Goal: Navigation & Orientation: Understand site structure

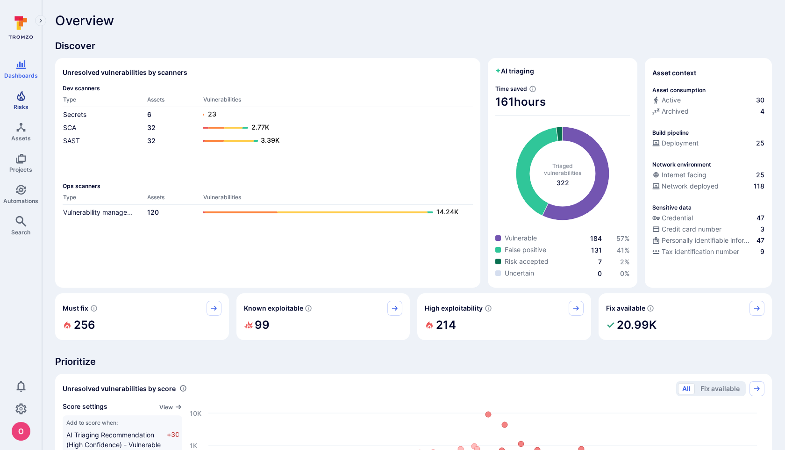
click at [22, 103] on span "Risks" at bounding box center [21, 106] width 15 height 7
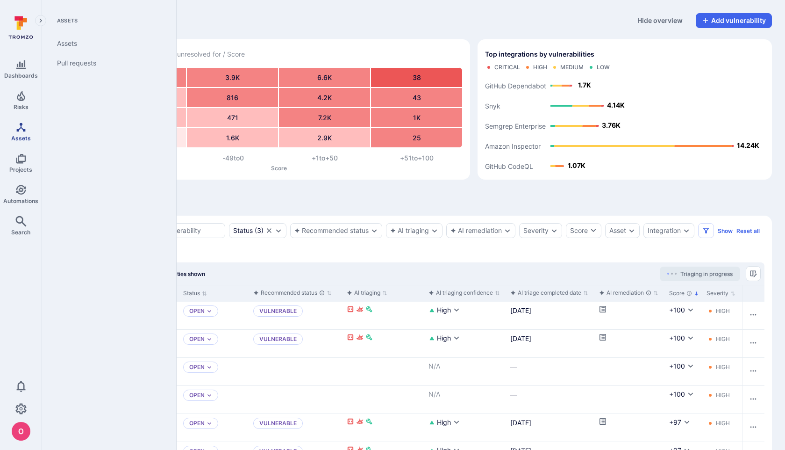
click at [25, 130] on icon "Assets" at bounding box center [20, 126] width 11 height 11
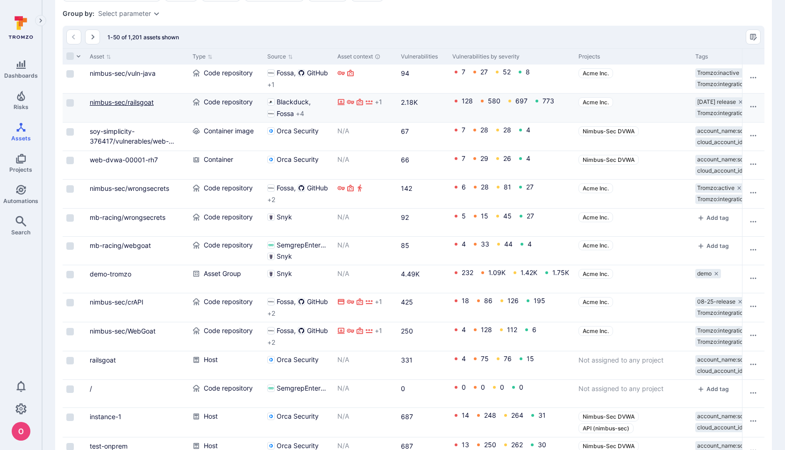
scroll to position [143, 0]
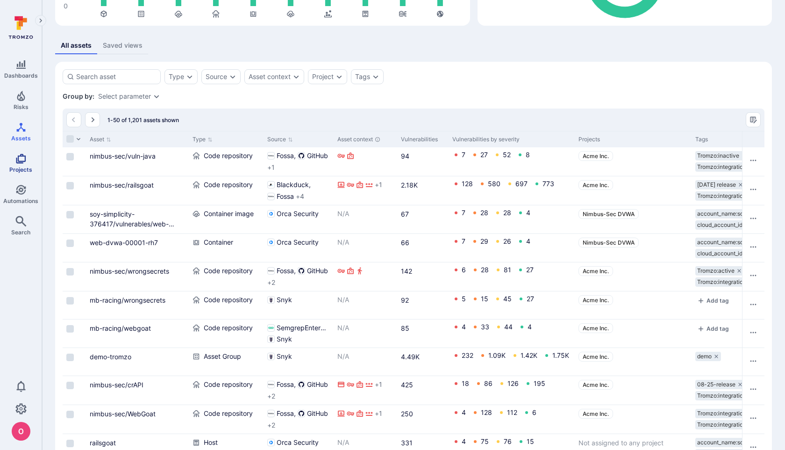
click at [21, 164] on link "Projects" at bounding box center [21, 163] width 42 height 28
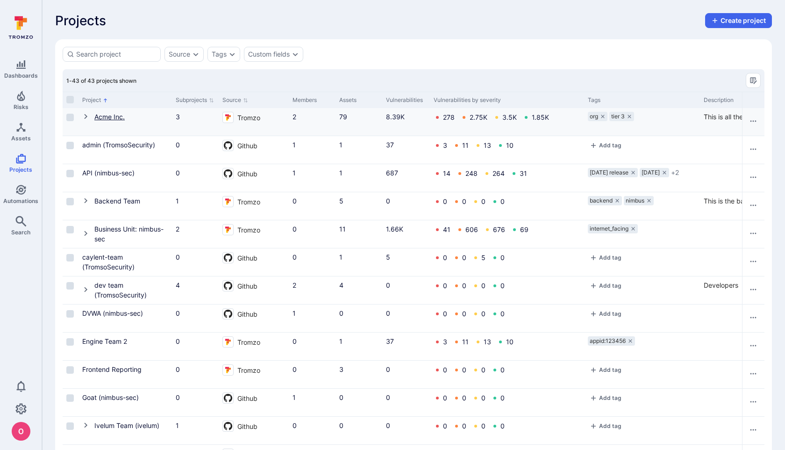
click at [114, 115] on link "Acme Inc." at bounding box center [109, 117] width 30 height 8
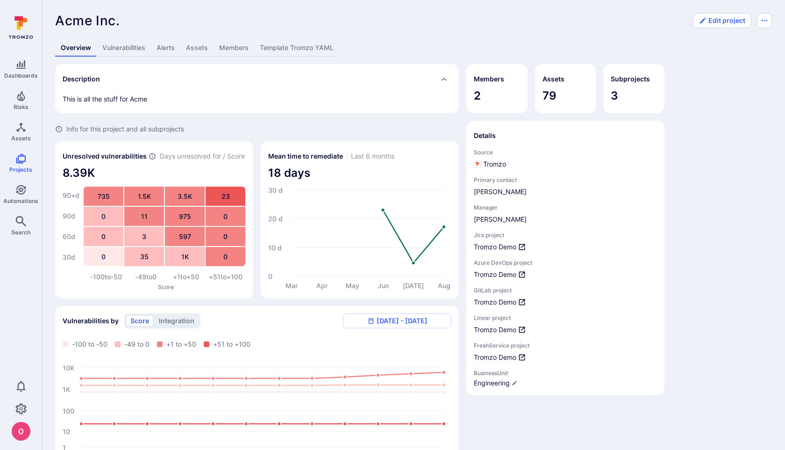
click at [124, 40] on link "Vulnerabilities" at bounding box center [124, 47] width 54 height 17
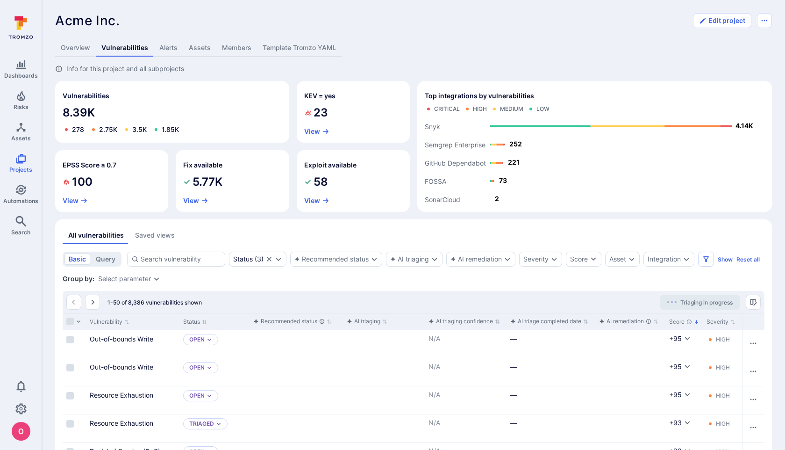
click at [169, 49] on link "Alerts" at bounding box center [168, 47] width 29 height 17
